Goal: Use online tool/utility: Utilize a website feature to perform a specific function

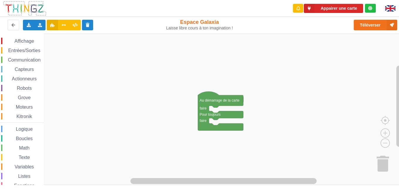
click at [30, 59] on span "Communication" at bounding box center [24, 59] width 34 height 5
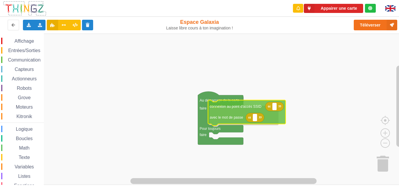
click at [232, 107] on div "Affichage Entrées/Sorties Communication Capteurs Actionneurs Robots Grove Moteu…" at bounding box center [201, 109] width 403 height 151
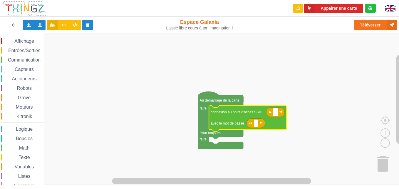
click at [274, 113] on rect "Espace de travail de Blocky" at bounding box center [275, 112] width 4 height 8
type input "technoa5"
click at [254, 124] on g "Espace de travail de Blocky" at bounding box center [256, 123] width 4 height 8
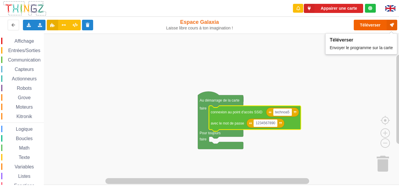
type input "1234567890"
click at [390, 22] on icon at bounding box center [392, 25] width 11 height 11
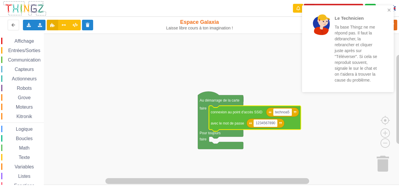
click at [392, 8] on div "Le Technicien Ta base Thingz ne me répond pas. Il faut la débrancher, la rebran…" at bounding box center [348, 48] width 92 height 87
click at [388, 9] on icon "close" at bounding box center [389, 10] width 3 height 3
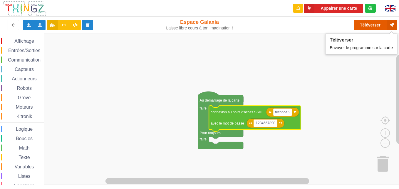
click at [366, 28] on button "Téléverser" at bounding box center [376, 25] width 44 height 11
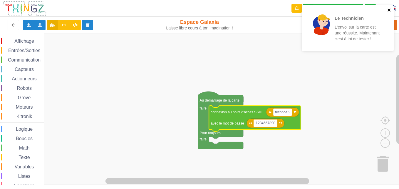
click at [391, 11] on icon "close" at bounding box center [389, 10] width 4 height 5
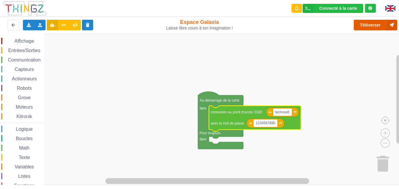
click at [394, 27] on icon at bounding box center [392, 25] width 11 height 11
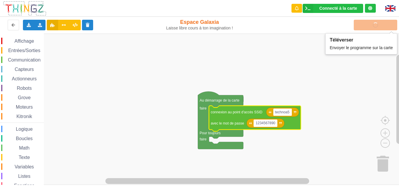
click at [345, 106] on rect "Espace de travail de Blocky" at bounding box center [201, 109] width 403 height 151
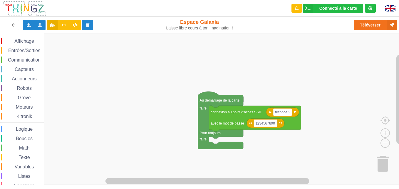
click at [26, 59] on span "Communication" at bounding box center [24, 59] width 34 height 5
click at [17, 148] on span "Espace de travail de Blocky" at bounding box center [16, 147] width 5 height 5
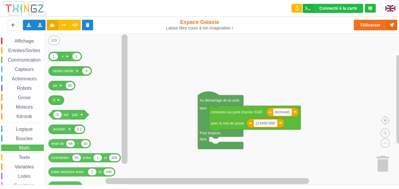
click at [24, 103] on div "Affichage Entrées/Sorties Communication Capteurs Actionneurs Robots Grove Moteu…" at bounding box center [22, 121] width 44 height 167
click at [24, 106] on span "Moteurs" at bounding box center [24, 106] width 19 height 5
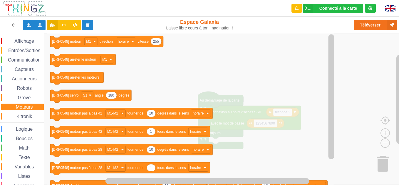
click at [26, 61] on span "Communication" at bounding box center [24, 59] width 34 height 5
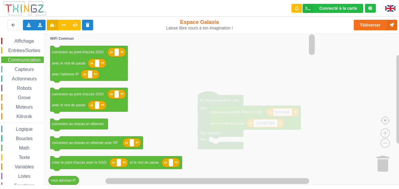
click at [26, 61] on span "Communication" at bounding box center [24, 59] width 34 height 5
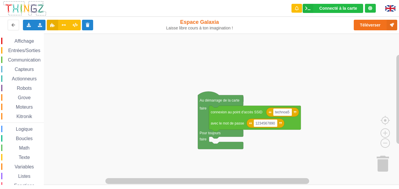
click at [11, 59] on span "Communication" at bounding box center [24, 59] width 34 height 5
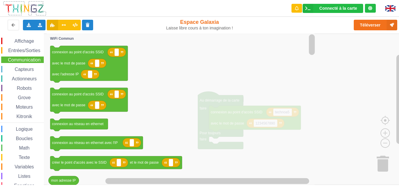
click at [39, 148] on div "Math" at bounding box center [22, 147] width 43 height 6
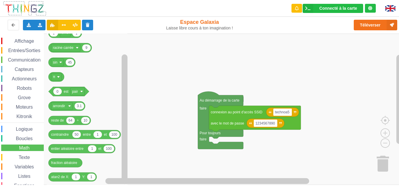
click at [13, 58] on span "Communication" at bounding box center [24, 59] width 34 height 5
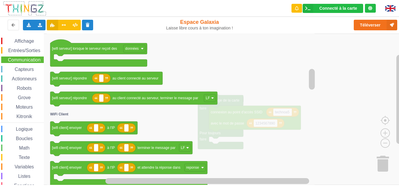
click at [216, 47] on icon "Espace de travail de Blocky" at bounding box center [182, 109] width 270 height 151
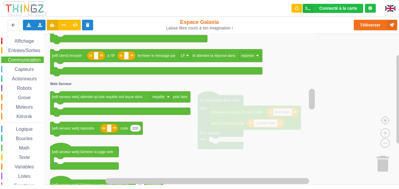
click at [26, 66] on div "Capteurs" at bounding box center [22, 69] width 43 height 6
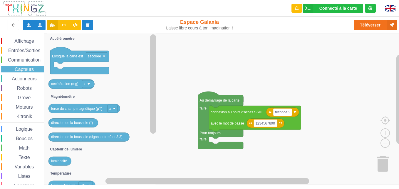
click at [26, 66] on div "Capteurs" at bounding box center [22, 69] width 43 height 6
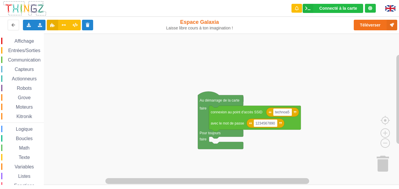
click at [25, 76] on span "Actionneurs" at bounding box center [24, 78] width 27 height 5
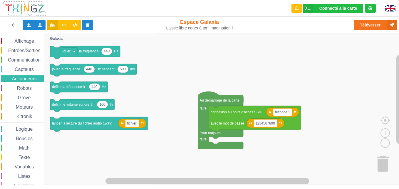
click at [23, 140] on span "Boucles" at bounding box center [24, 138] width 19 height 5
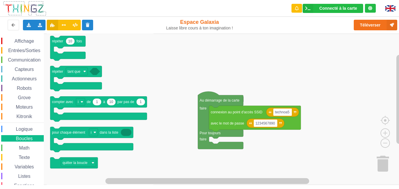
click at [23, 145] on span "Math" at bounding box center [24, 147] width 12 height 5
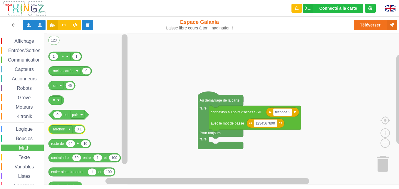
click at [82, 126] on icon "Espace de travail de Blocky" at bounding box center [66, 128] width 37 height 9
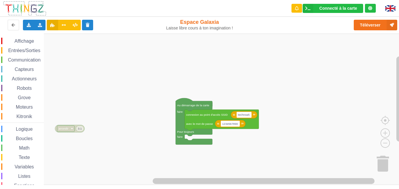
click at [82, 83] on rect "Espace de travail de Blocky" at bounding box center [201, 109] width 403 height 151
click at [18, 145] on span "Math" at bounding box center [24, 147] width 12 height 5
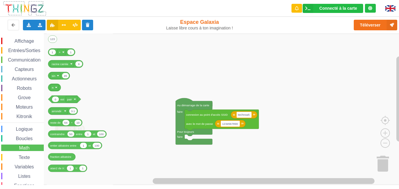
click at [18, 145] on span "Math" at bounding box center [24, 147] width 12 height 5
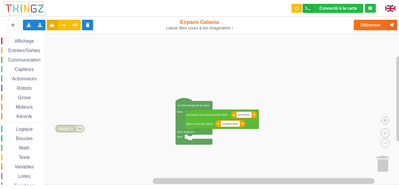
click at [21, 143] on div "Affichage Entrées/Sorties Communication Capteurs Actionneurs Robots Grove Moteu…" at bounding box center [22, 121] width 44 height 167
click at [22, 145] on span "Math" at bounding box center [24, 147] width 12 height 5
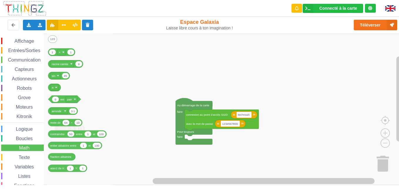
click at [16, 67] on span "Capteurs" at bounding box center [24, 69] width 21 height 5
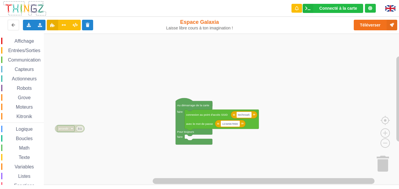
click at [16, 60] on span "Communication" at bounding box center [24, 59] width 34 height 5
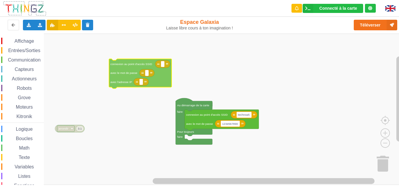
click at [156, 83] on div "Affichage Entrées/Sorties Communication Capteurs Actionneurs Robots Grove Moteu…" at bounding box center [201, 109] width 403 height 151
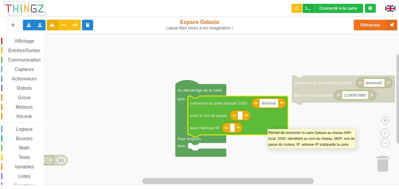
type input "technoa5"
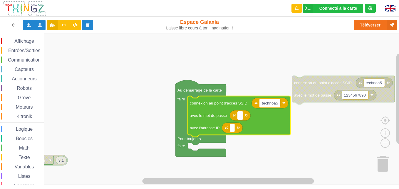
click at [240, 116] on text "Espace de travail de Blocky" at bounding box center [240, 115] width 1 height 4
type input "1234567890"
click at [232, 129] on text "Espace de travail de Blocky" at bounding box center [232, 127] width 1 height 4
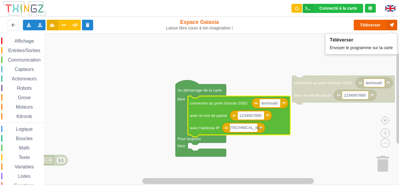
type input "[TECHNICAL_ID]"
click at [370, 27] on button "Téléverser" at bounding box center [376, 25] width 44 height 11
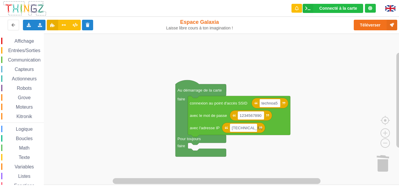
click at [326, 159] on rect "Espace de travail de Blocky" at bounding box center [201, 109] width 403 height 151
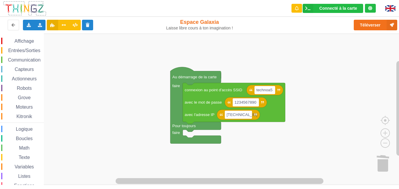
click at [173, 66] on div "Affichage Entrées/Sorties Communication Capteurs Actionneurs Robots Grove Moteu…" at bounding box center [201, 109] width 403 height 151
